Goal: Communication & Community: Share content

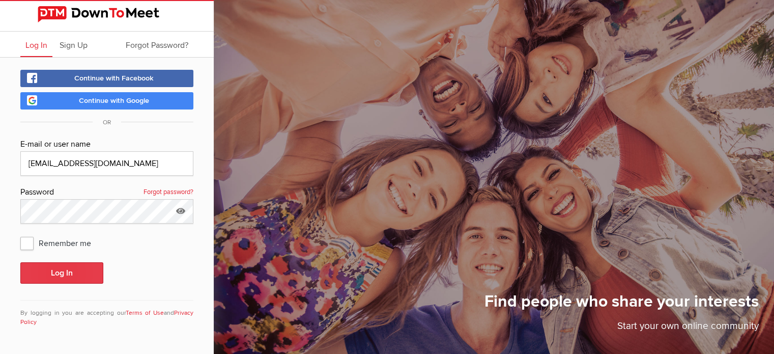
click at [67, 275] on button "Log In" at bounding box center [61, 272] width 83 height 21
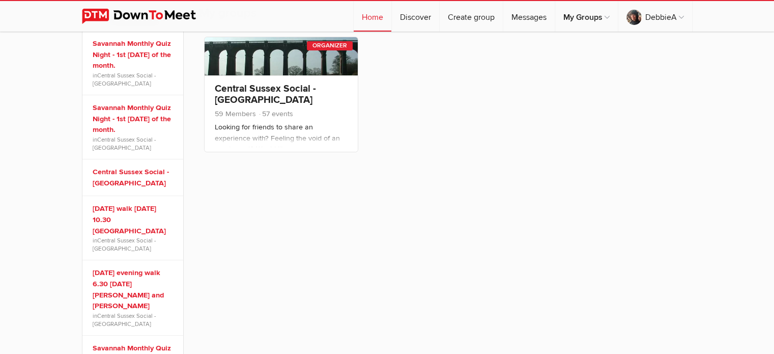
scroll to position [194, 0]
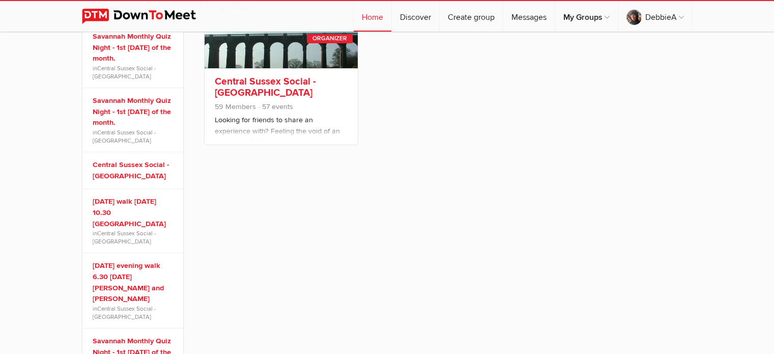
click at [257, 80] on link "Central Sussex Social - [GEOGRAPHIC_DATA]" at bounding box center [265, 86] width 101 height 23
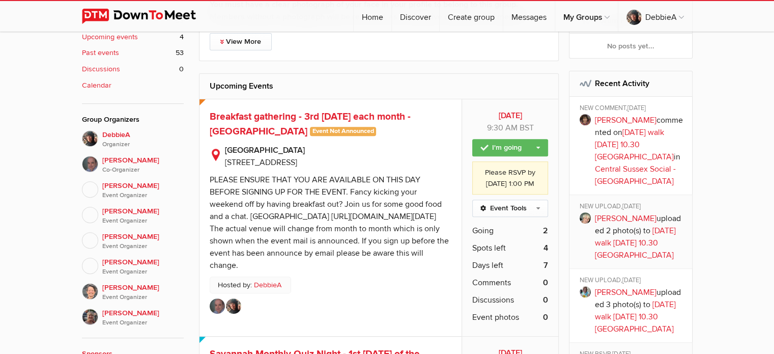
scroll to position [377, 0]
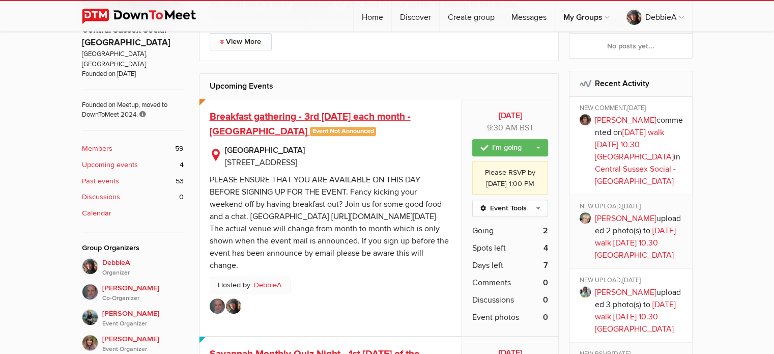
click at [278, 128] on span "Breakfast gathering - 3rd [DATE] each month - [GEOGRAPHIC_DATA]" at bounding box center [310, 123] width 201 height 27
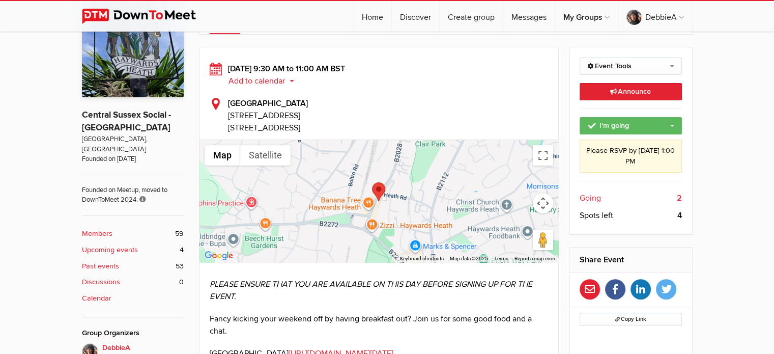
scroll to position [263, 0]
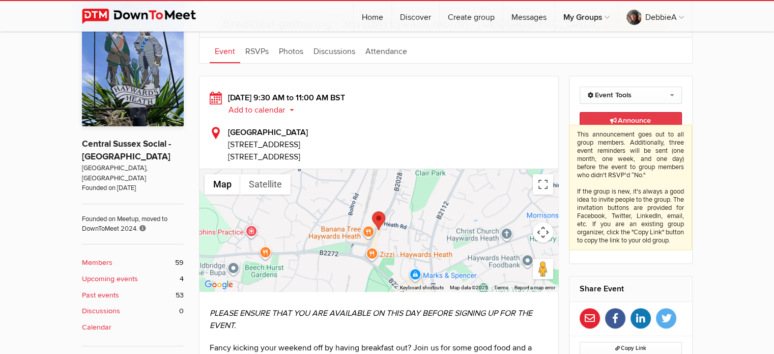
click at [640, 118] on span "Announce This announcement goes out to all group members. Additionally, three e…" at bounding box center [630, 120] width 41 height 9
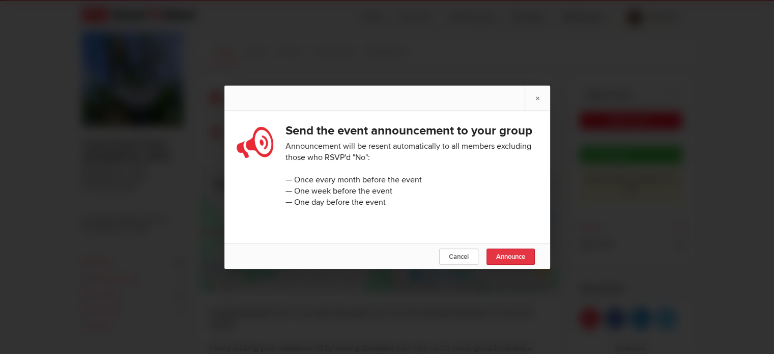
click at [511, 261] on span "Announce" at bounding box center [510, 257] width 29 height 8
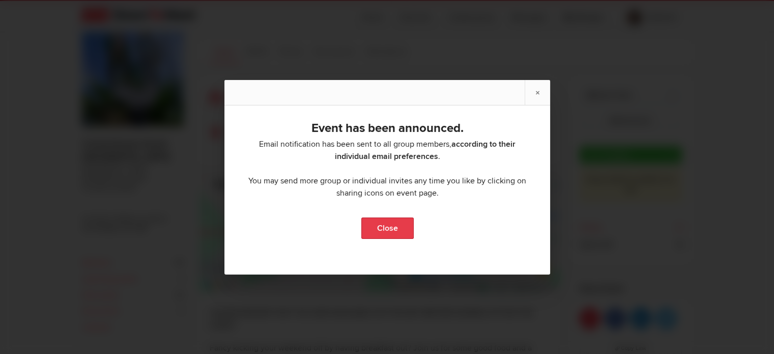
click at [383, 226] on link "Close" at bounding box center [387, 227] width 52 height 21
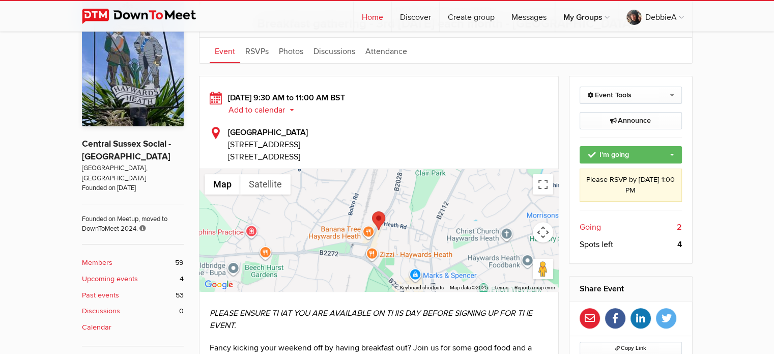
click at [374, 15] on link "Home" at bounding box center [373, 16] width 38 height 31
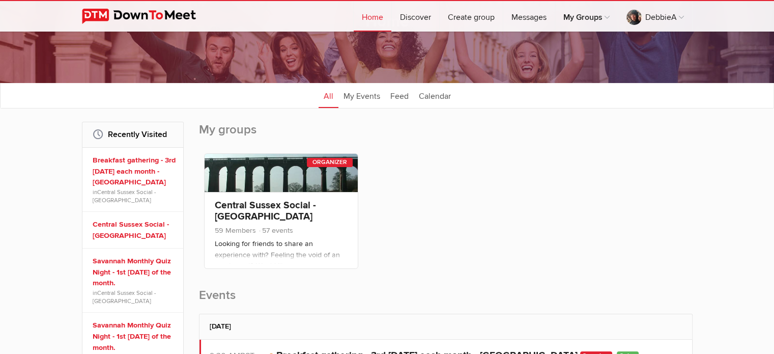
scroll to position [71, 0]
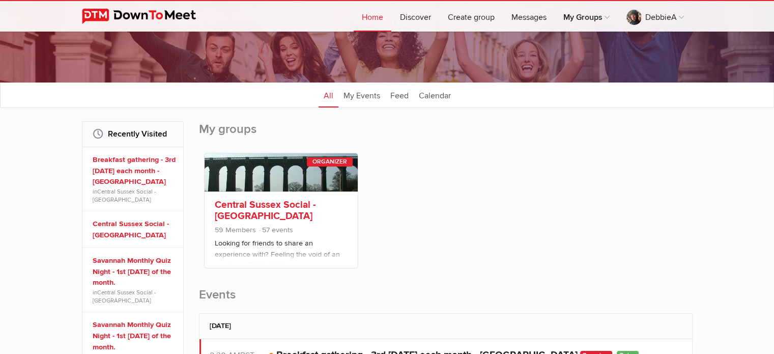
click at [261, 207] on link "Central Sussex Social - [GEOGRAPHIC_DATA]" at bounding box center [265, 210] width 101 height 23
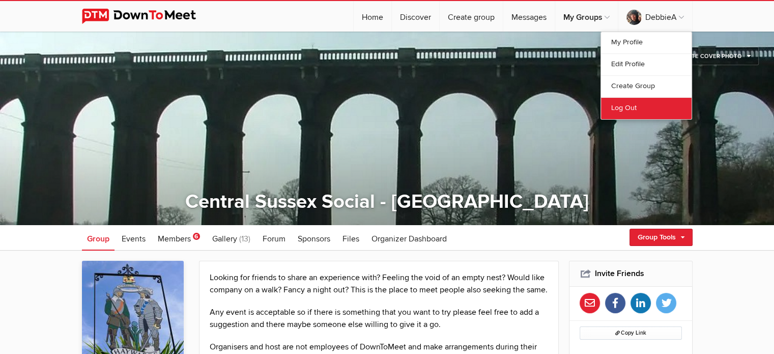
click at [625, 104] on link "Log Out" at bounding box center [646, 108] width 91 height 22
